Goal: Task Accomplishment & Management: Manage account settings

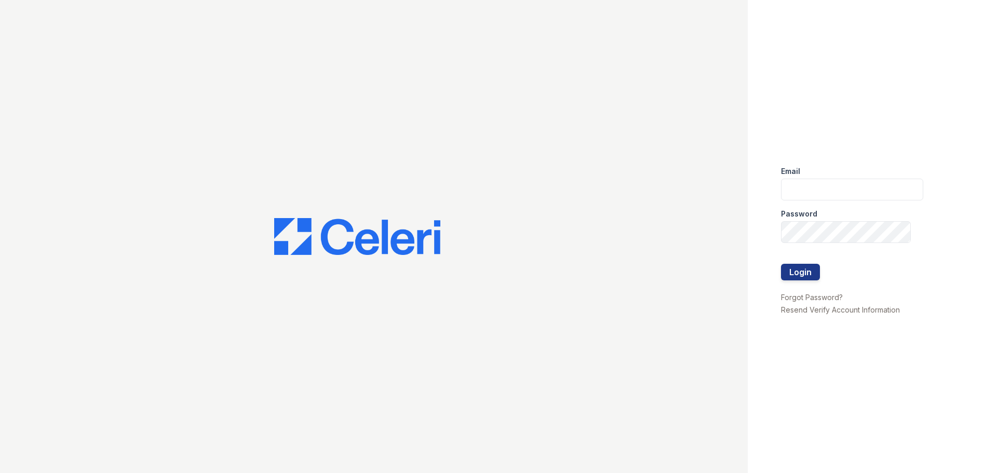
type input "[EMAIL_ADDRESS][DOMAIN_NAME]"
click at [796, 273] on button "Login" at bounding box center [800, 272] width 39 height 17
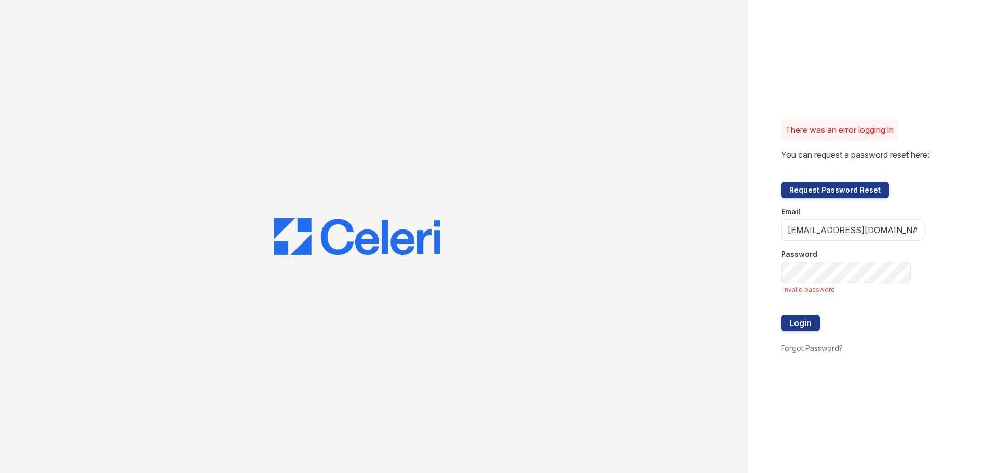
click at [796, 323] on button "Login" at bounding box center [800, 323] width 39 height 17
